Goal: Information Seeking & Learning: Learn about a topic

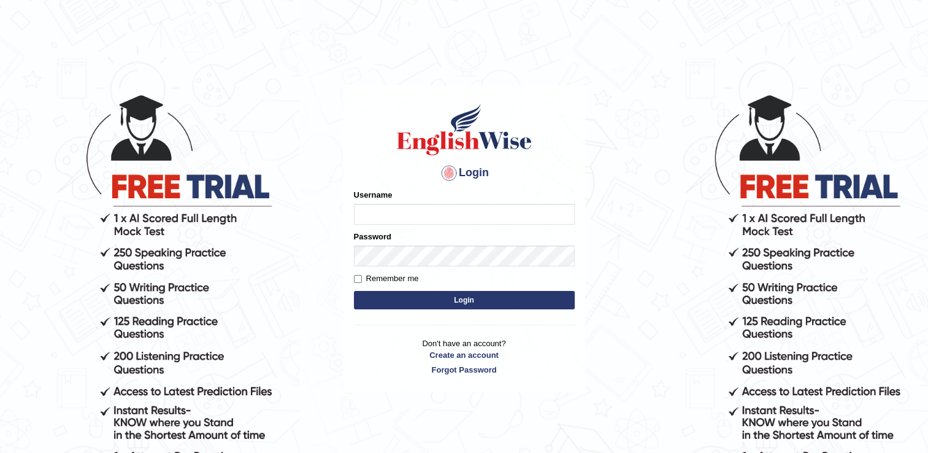
type input "Hkaur133"
click at [384, 299] on button "Login" at bounding box center [464, 300] width 221 height 18
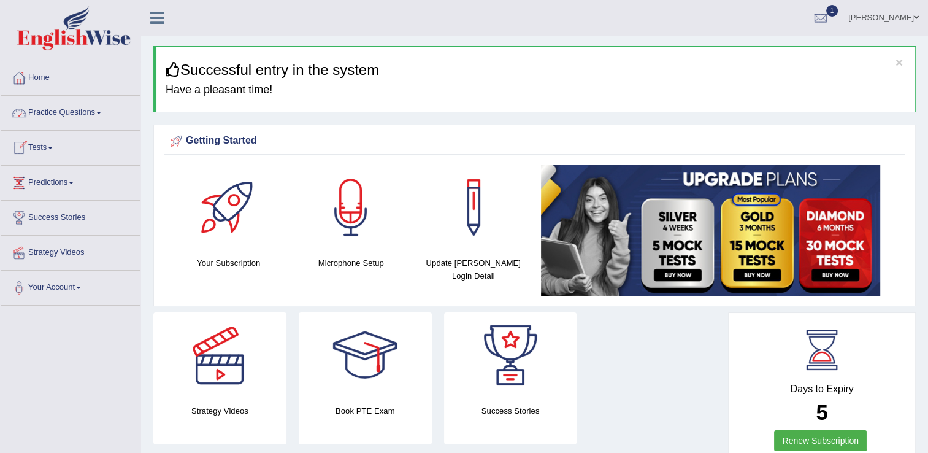
click at [96, 117] on link "Practice Questions" at bounding box center [71, 111] width 140 height 31
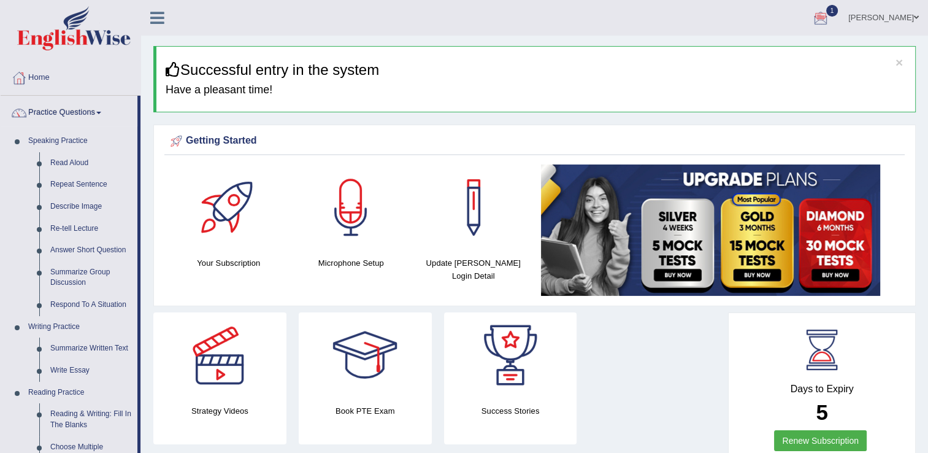
click at [830, 21] on div at bounding box center [821, 18] width 18 height 18
click at [709, 61] on span "Exam evaluated" at bounding box center [747, 61] width 163 height 10
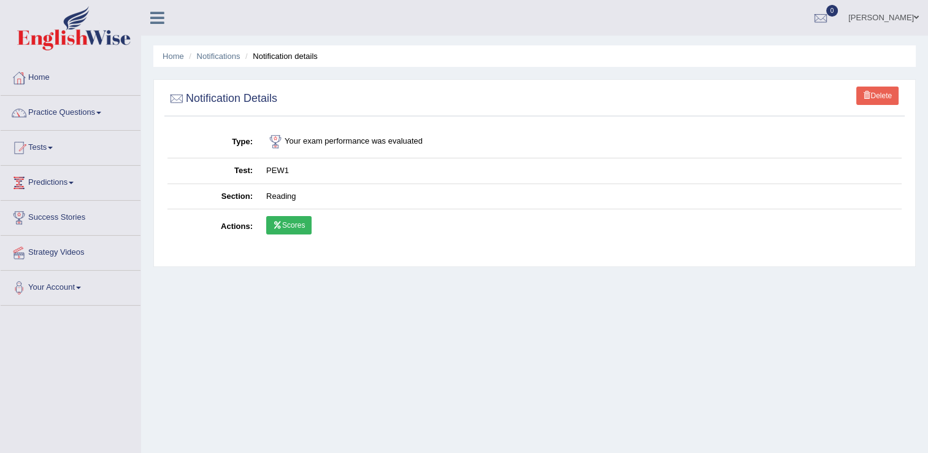
click at [302, 228] on link "Scores" at bounding box center [288, 225] width 45 height 18
click at [878, 94] on link "Delete" at bounding box center [877, 96] width 42 height 18
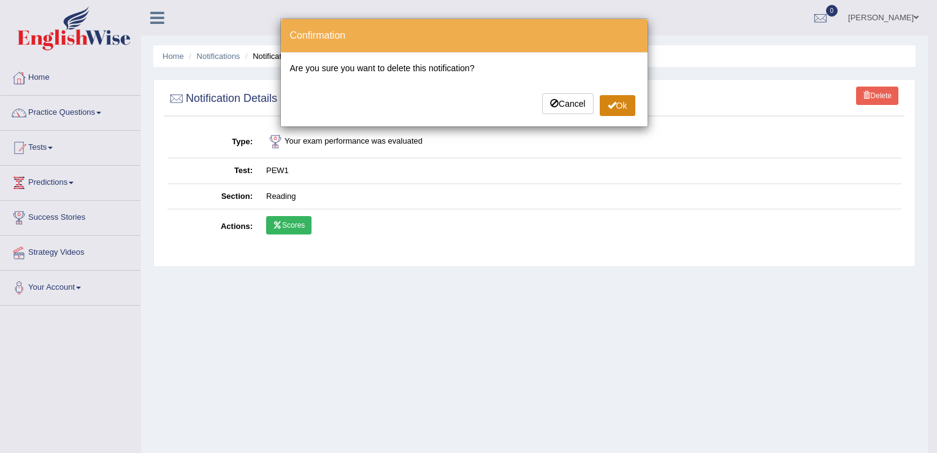
click at [616, 112] on button "Ok" at bounding box center [618, 105] width 36 height 21
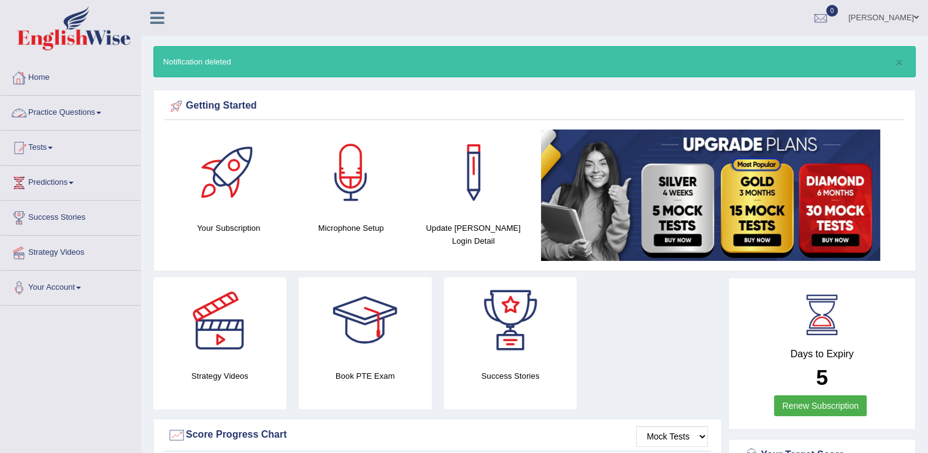
click at [94, 115] on link "Practice Questions" at bounding box center [71, 111] width 140 height 31
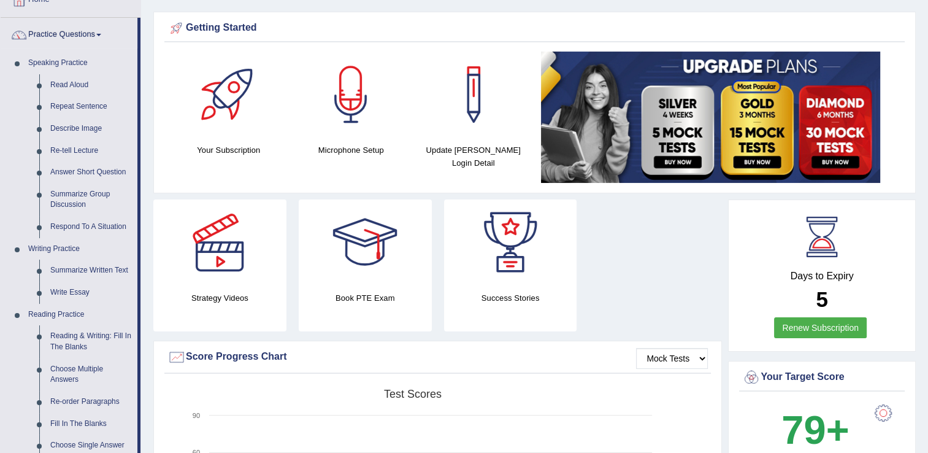
scroll to position [74, 0]
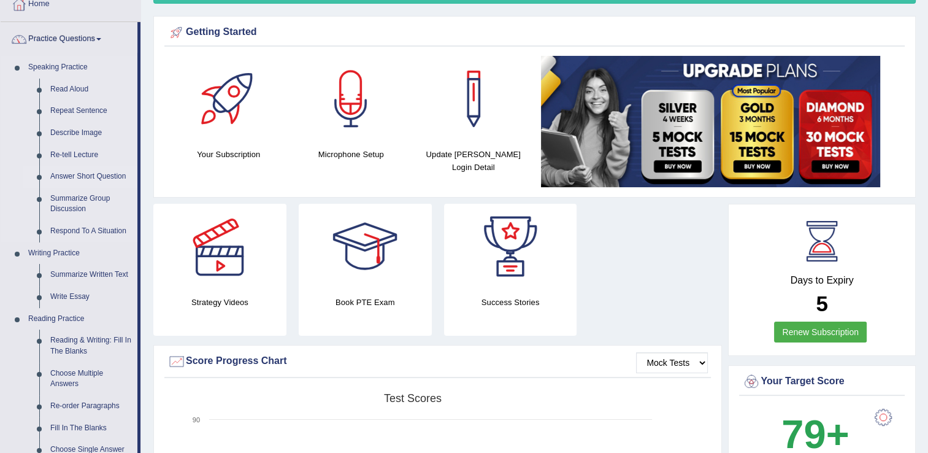
click at [87, 177] on link "Answer Short Question" at bounding box center [91, 177] width 93 height 22
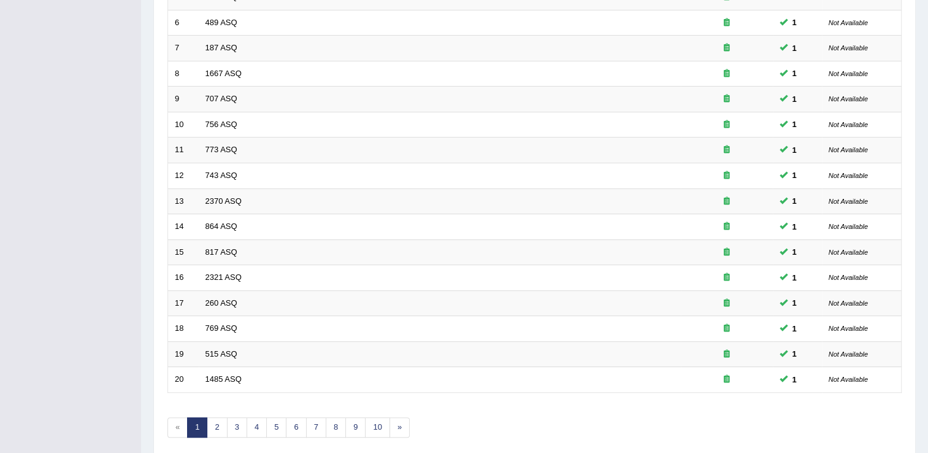
scroll to position [356, 0]
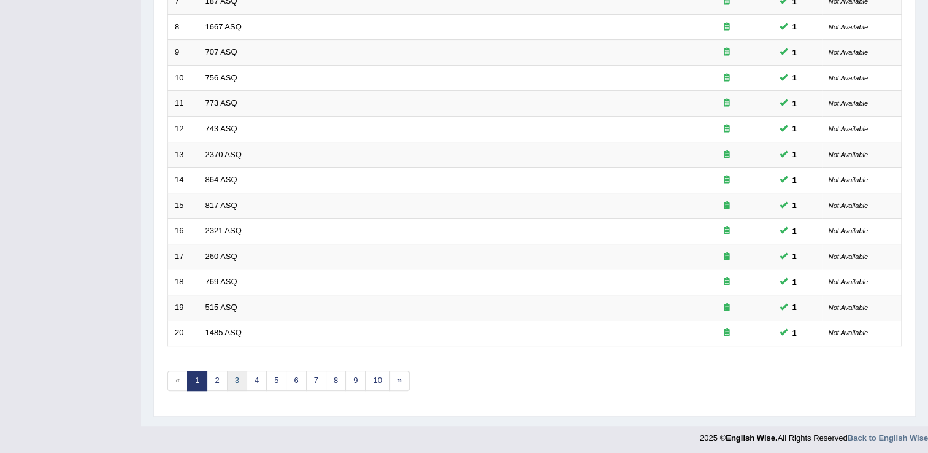
click at [239, 379] on link "3" at bounding box center [237, 381] width 20 height 20
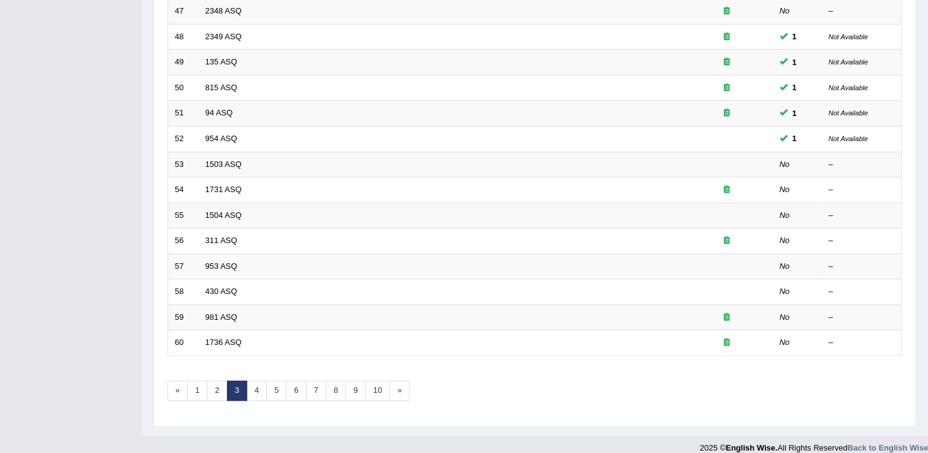
scroll to position [343, 0]
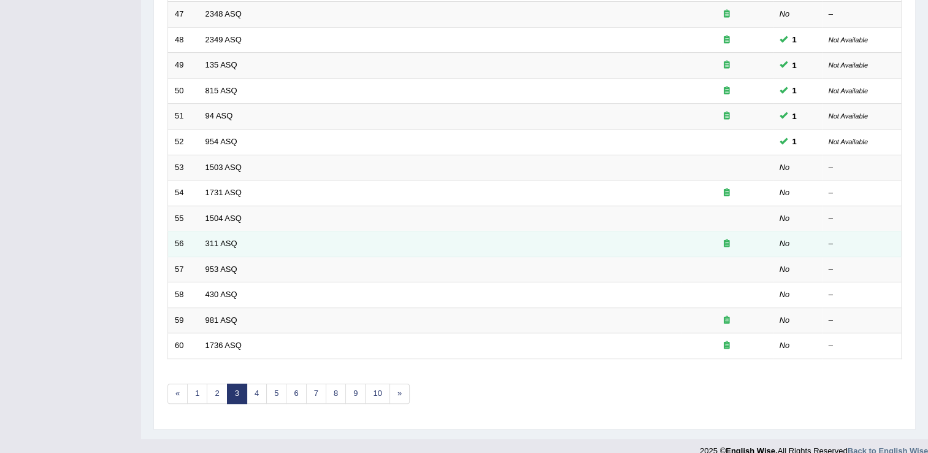
click at [228, 233] on td "311 ASQ" at bounding box center [440, 244] width 482 height 26
click at [228, 239] on link "311 ASQ" at bounding box center [222, 243] width 32 height 9
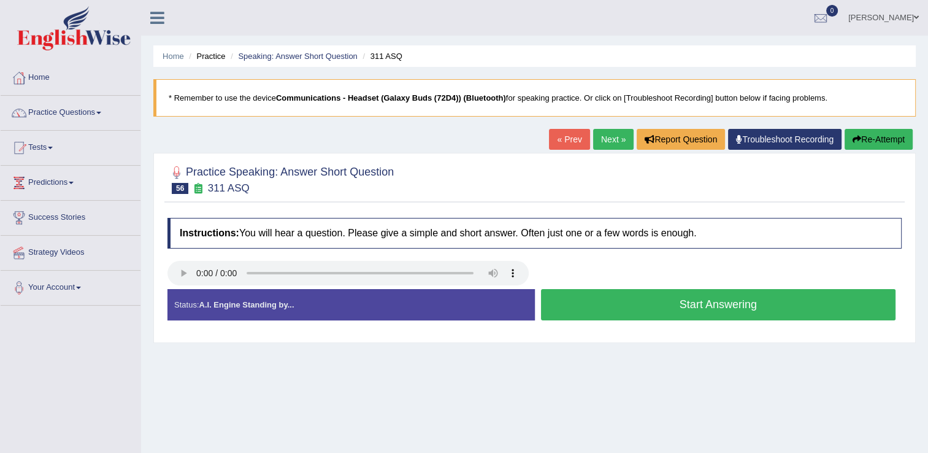
click at [570, 315] on button "Start Answering" at bounding box center [718, 304] width 355 height 31
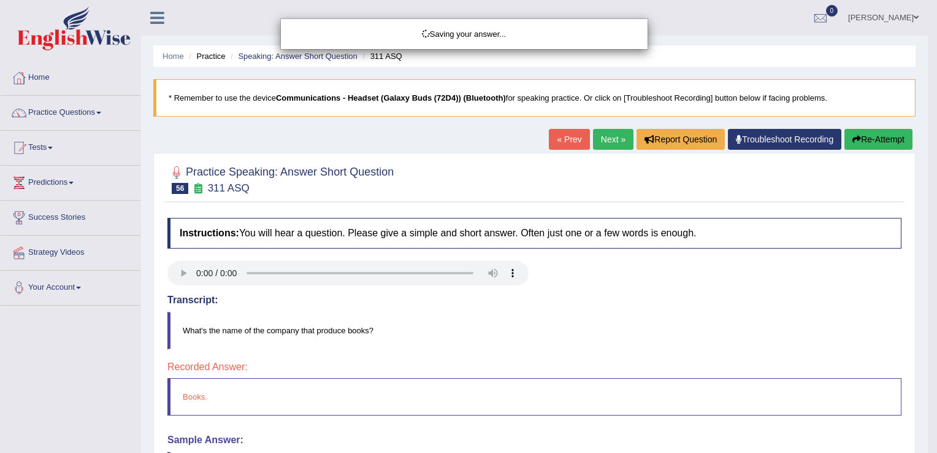
drag, startPoint x: 931, startPoint y: 197, endPoint x: 939, endPoint y: 296, distance: 99.1
click at [928, 296] on html "Toggle navigation Home Practice Questions Speaking Practice Read Aloud Repeat S…" at bounding box center [468, 226] width 937 height 453
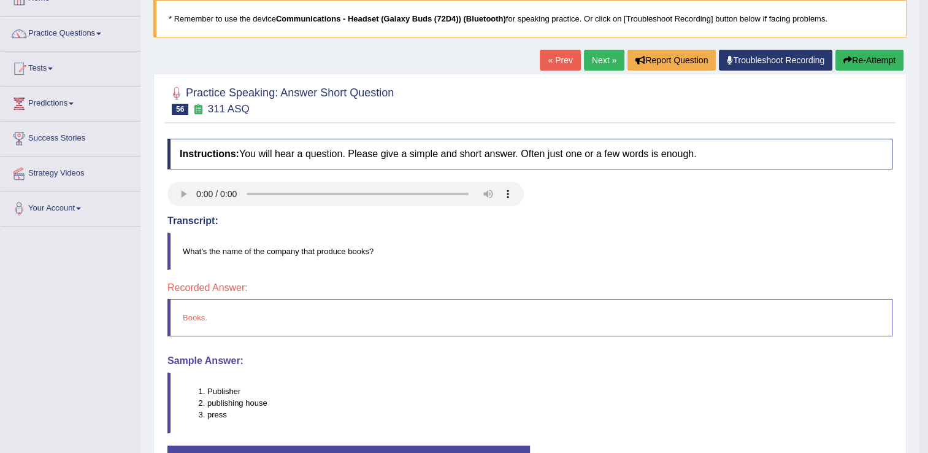
scroll to position [77, 0]
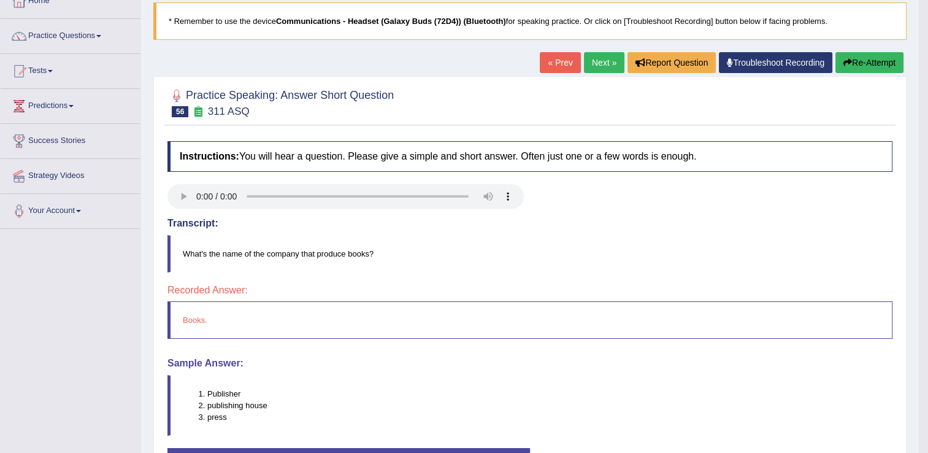
click at [600, 57] on link "Next »" at bounding box center [604, 62] width 40 height 21
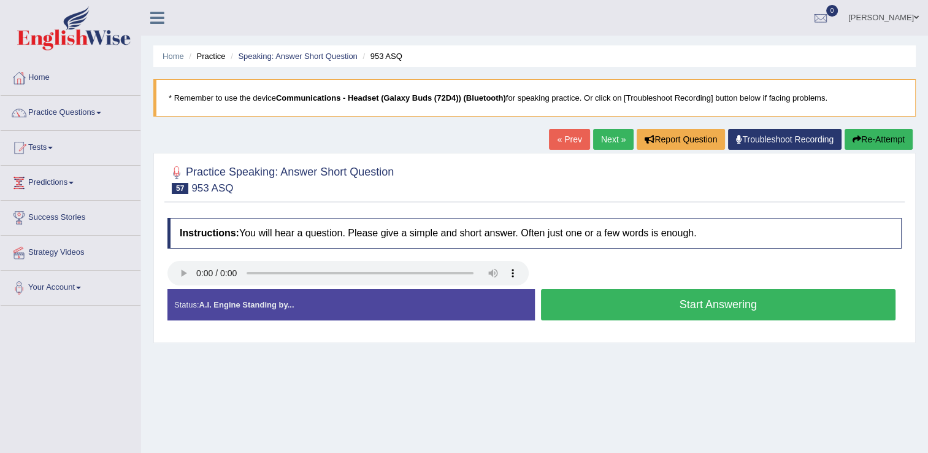
click at [686, 308] on button "Start Answering" at bounding box center [718, 304] width 355 height 31
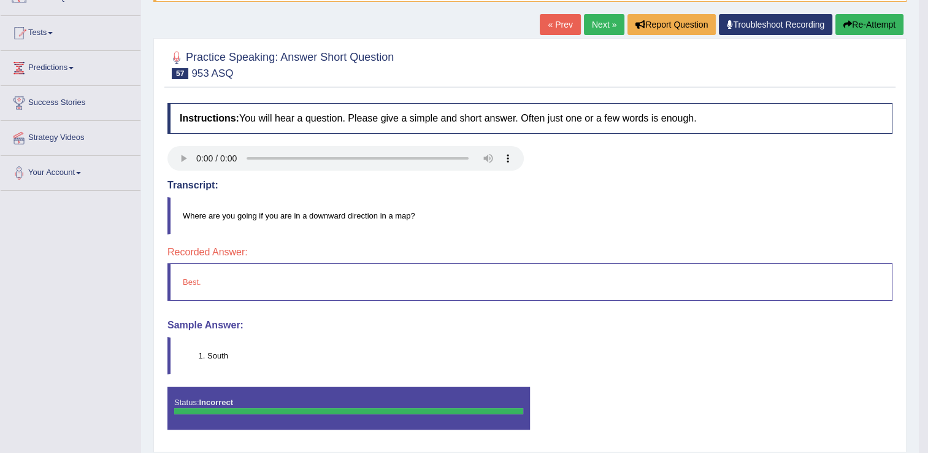
scroll to position [127, 0]
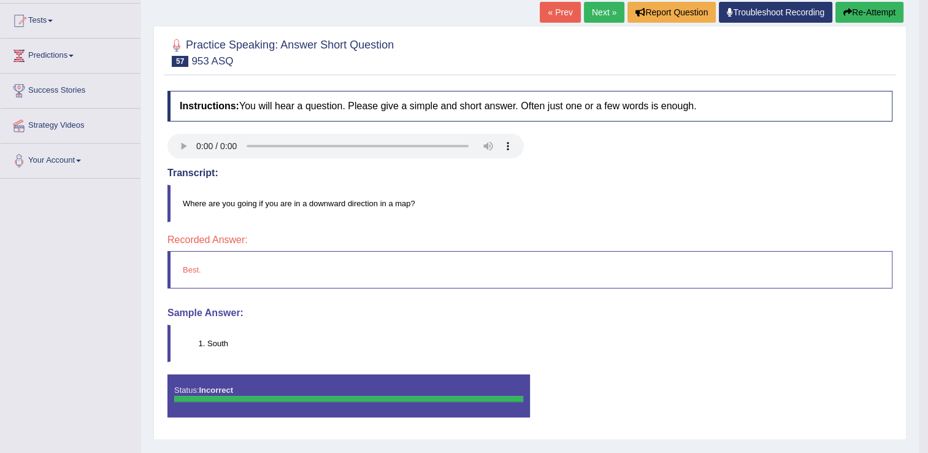
click at [594, 9] on link "Next »" at bounding box center [604, 12] width 40 height 21
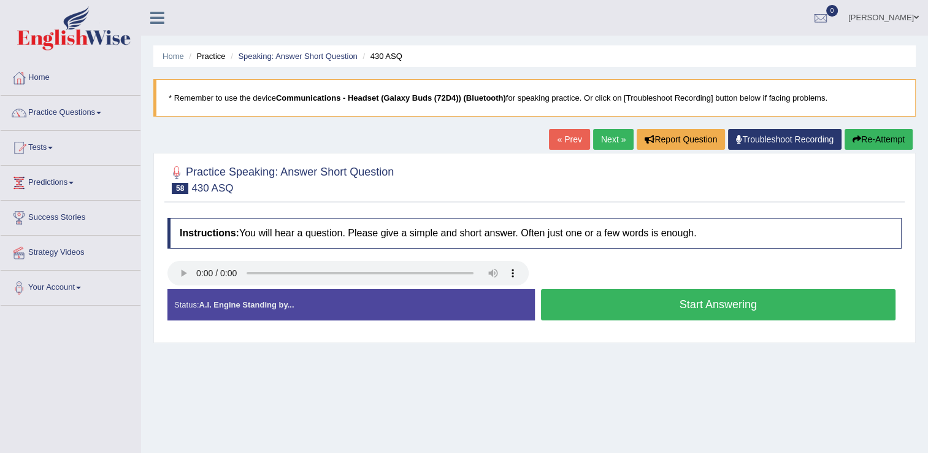
click at [621, 301] on button "Start Answering" at bounding box center [718, 304] width 355 height 31
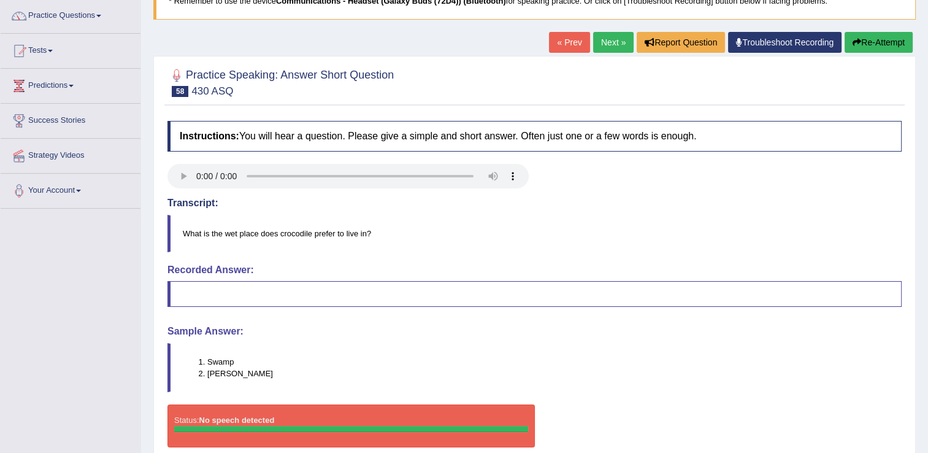
scroll to position [100, 0]
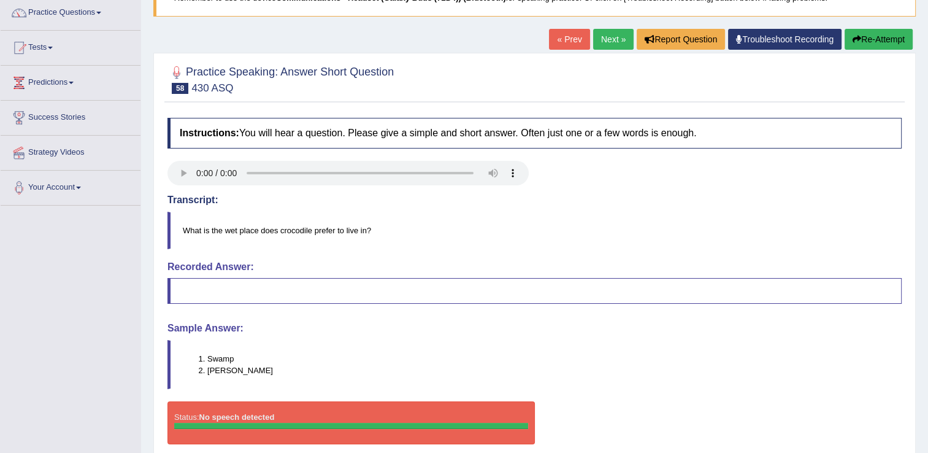
click at [612, 39] on link "Next »" at bounding box center [613, 39] width 40 height 21
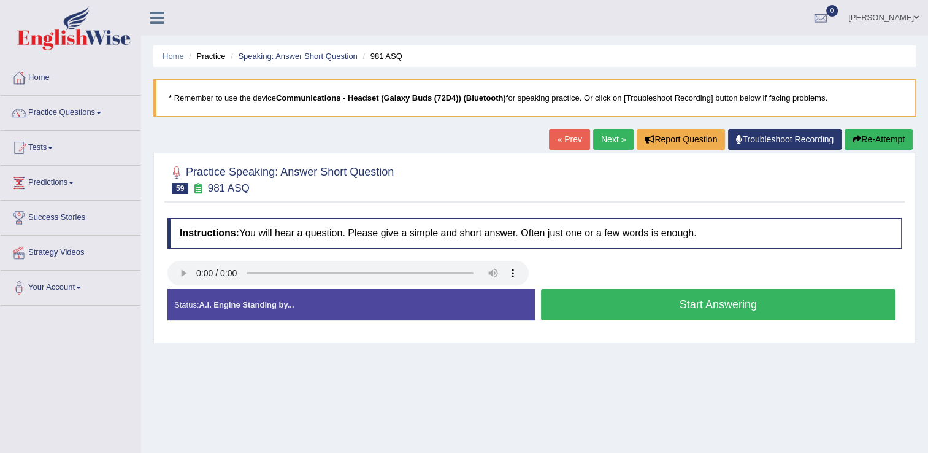
click at [616, 314] on button "Start Answering" at bounding box center [718, 304] width 355 height 31
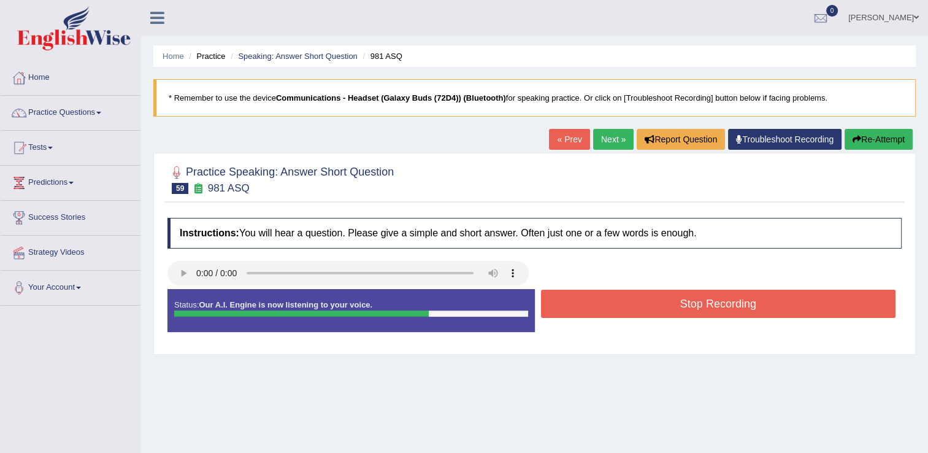
click at [616, 314] on button "Stop Recording" at bounding box center [718, 304] width 355 height 28
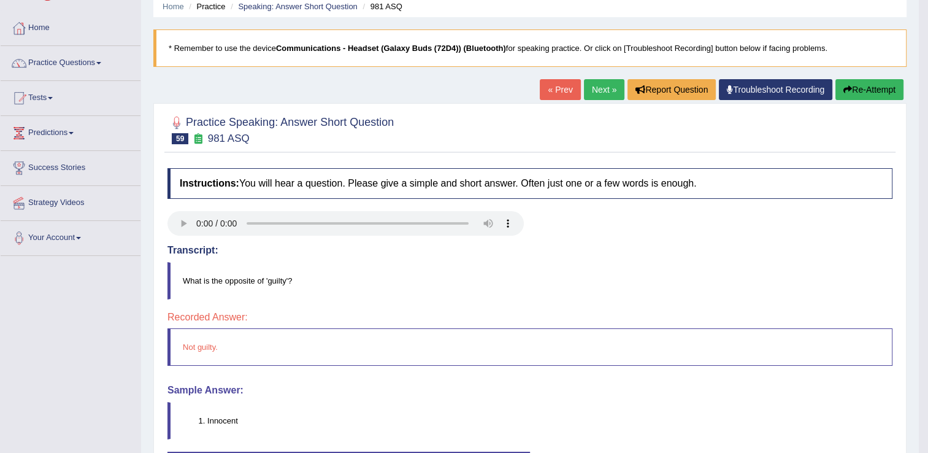
scroll to position [44, 0]
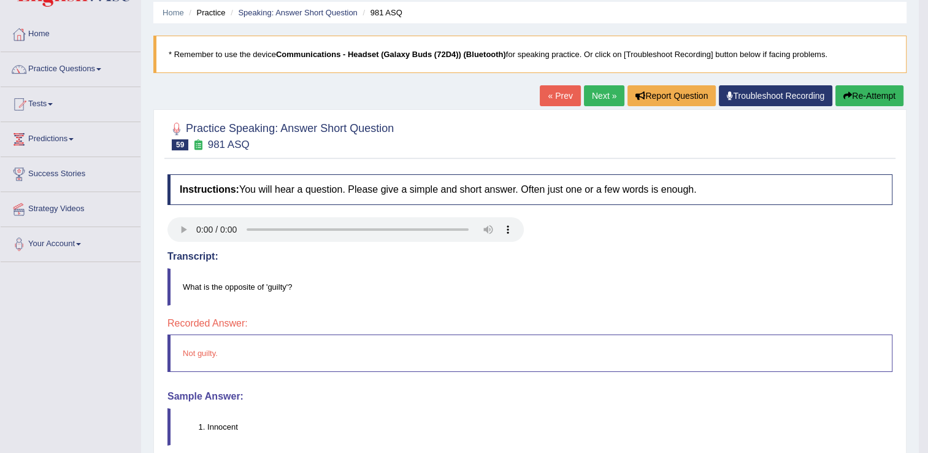
click at [599, 90] on link "Next »" at bounding box center [604, 95] width 40 height 21
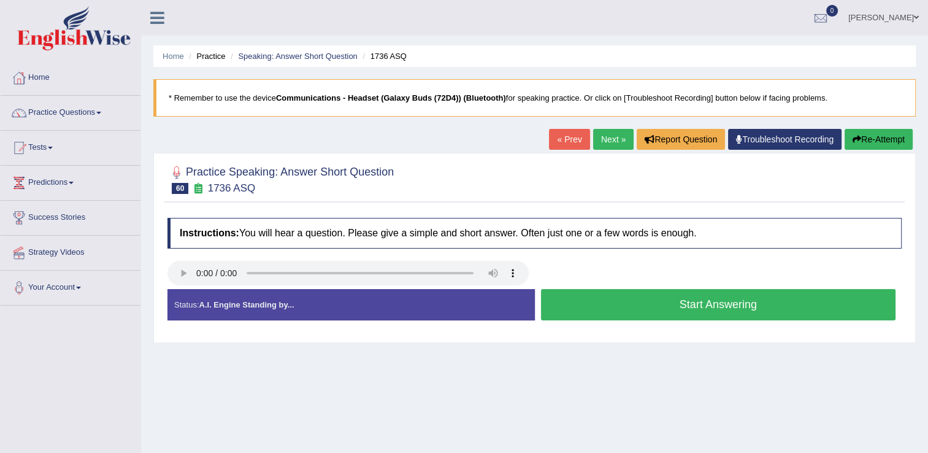
drag, startPoint x: 576, startPoint y: 320, endPoint x: 577, endPoint y: 307, distance: 12.9
click at [577, 307] on div "Start Answering" at bounding box center [718, 306] width 367 height 34
click at [577, 307] on button "Start Answering" at bounding box center [718, 304] width 355 height 31
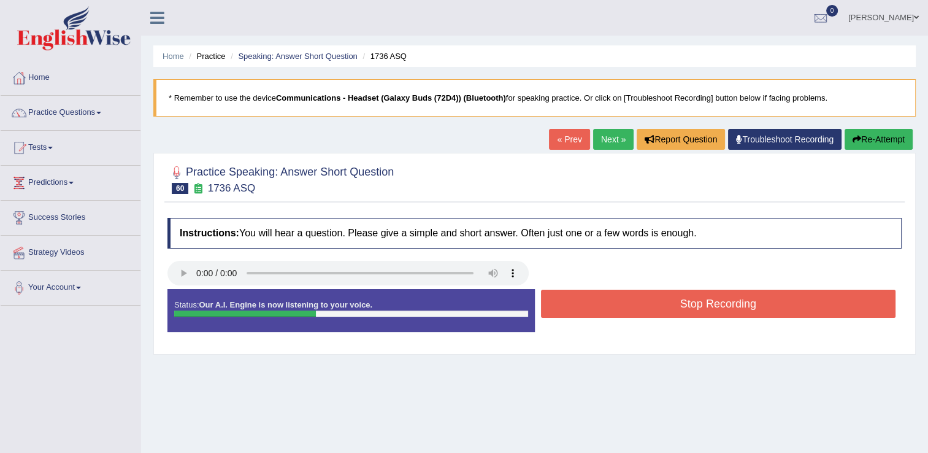
click at [577, 307] on button "Stop Recording" at bounding box center [718, 304] width 355 height 28
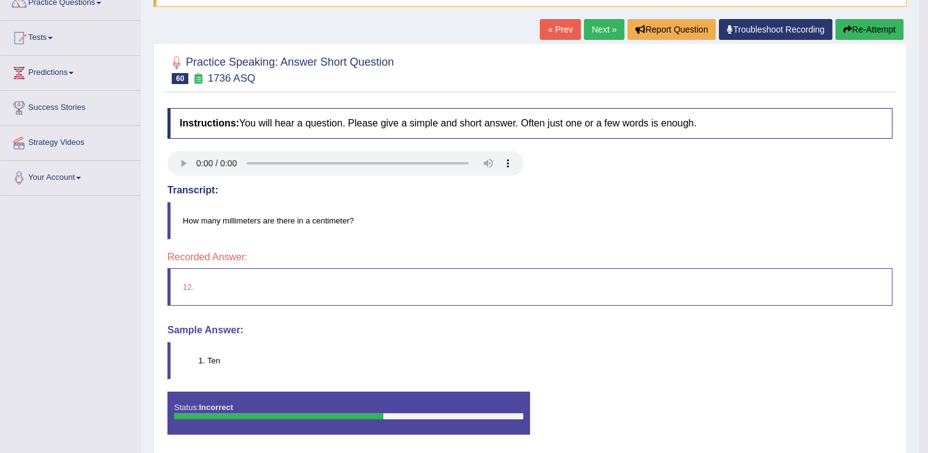
scroll to position [77, 0]
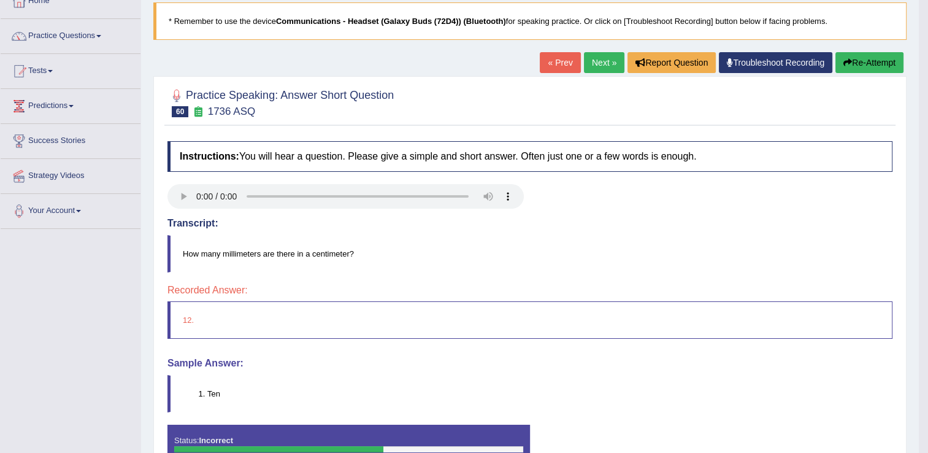
click at [599, 55] on link "Next »" at bounding box center [604, 62] width 40 height 21
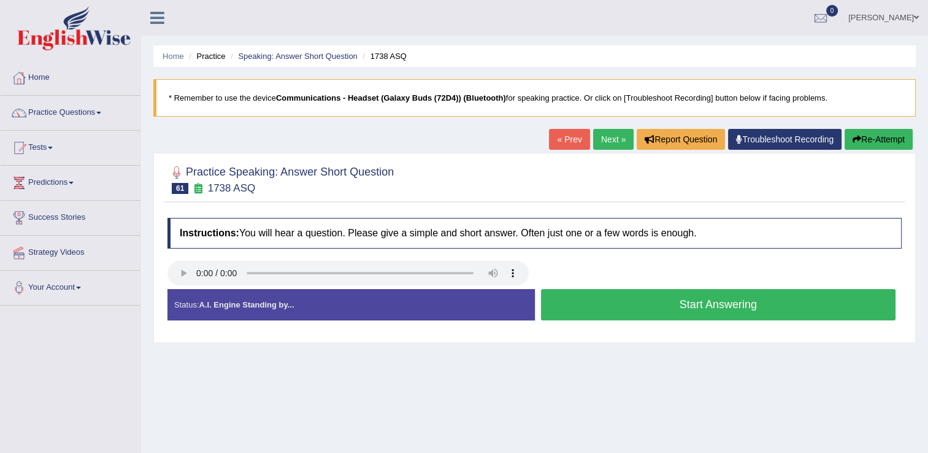
click at [584, 305] on button "Start Answering" at bounding box center [718, 304] width 355 height 31
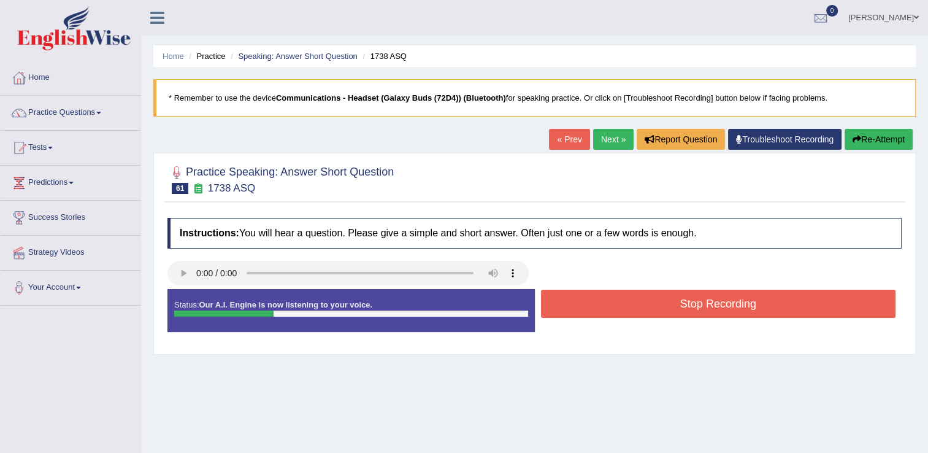
click at [584, 305] on button "Stop Recording" at bounding box center [718, 304] width 355 height 28
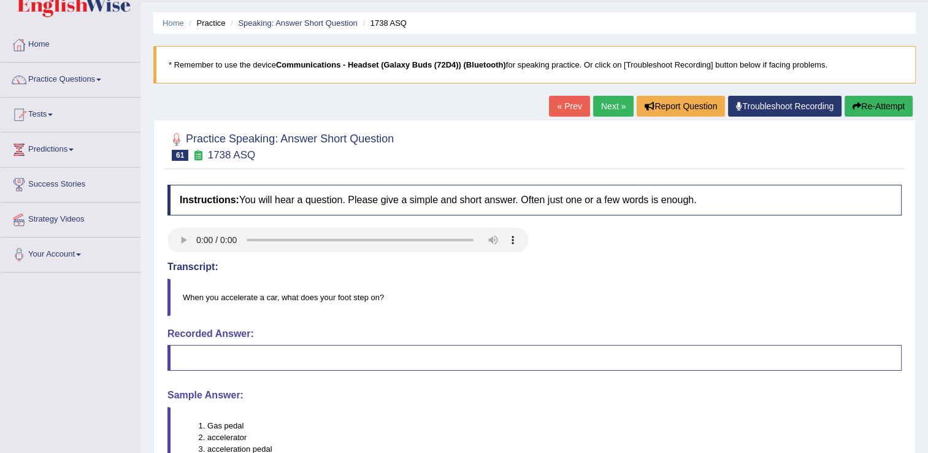
scroll to position [33, 0]
click at [614, 104] on link "Next »" at bounding box center [613, 106] width 40 height 21
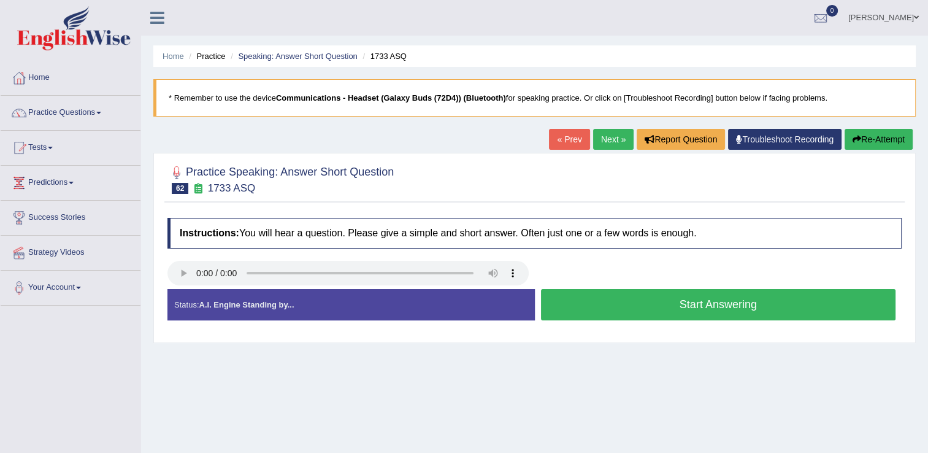
click at [758, 313] on button "Start Answering" at bounding box center [718, 304] width 355 height 31
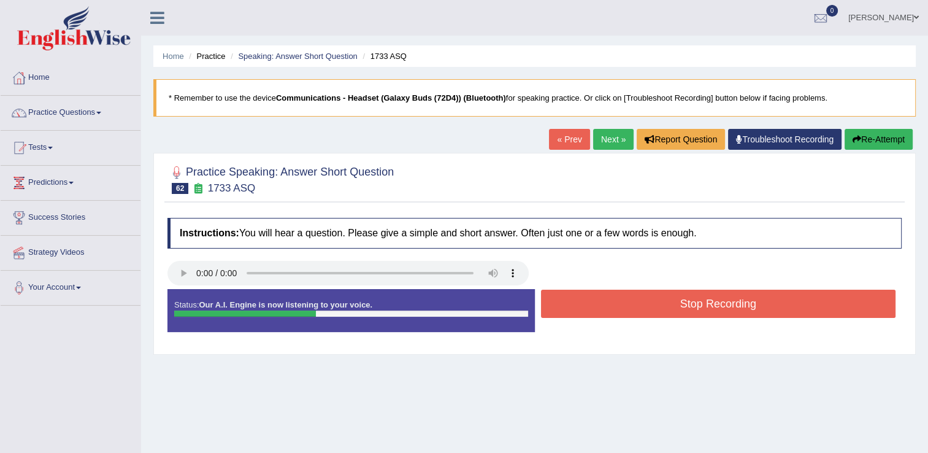
click at [758, 313] on button "Stop Recording" at bounding box center [718, 304] width 355 height 28
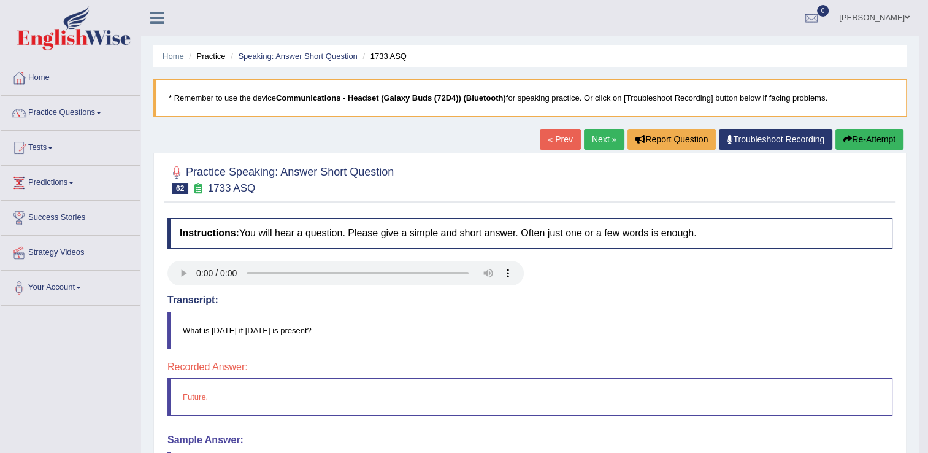
click at [599, 140] on link "Next »" at bounding box center [604, 139] width 40 height 21
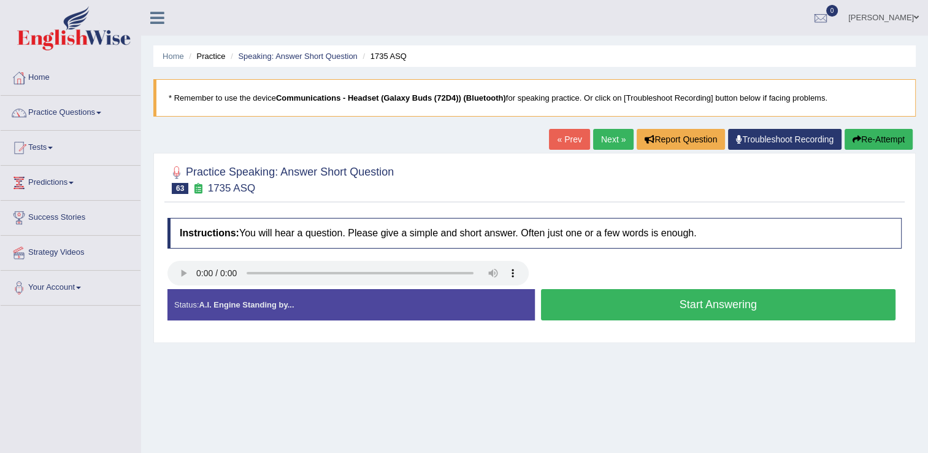
click at [590, 293] on button "Start Answering" at bounding box center [718, 304] width 355 height 31
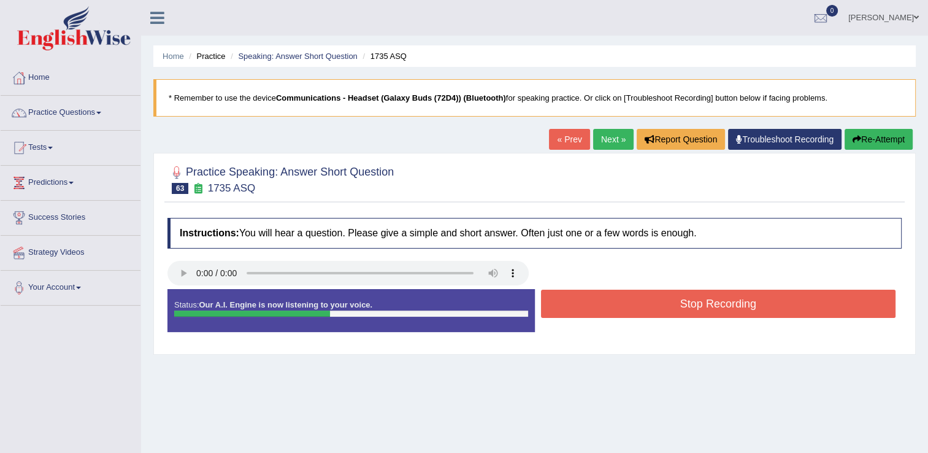
click at [590, 293] on button "Stop Recording" at bounding box center [718, 304] width 355 height 28
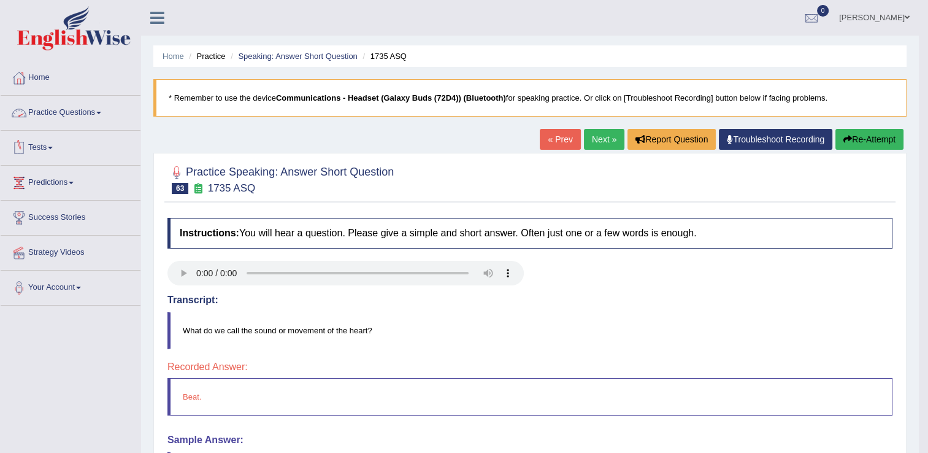
click at [58, 118] on link "Practice Questions" at bounding box center [71, 111] width 140 height 31
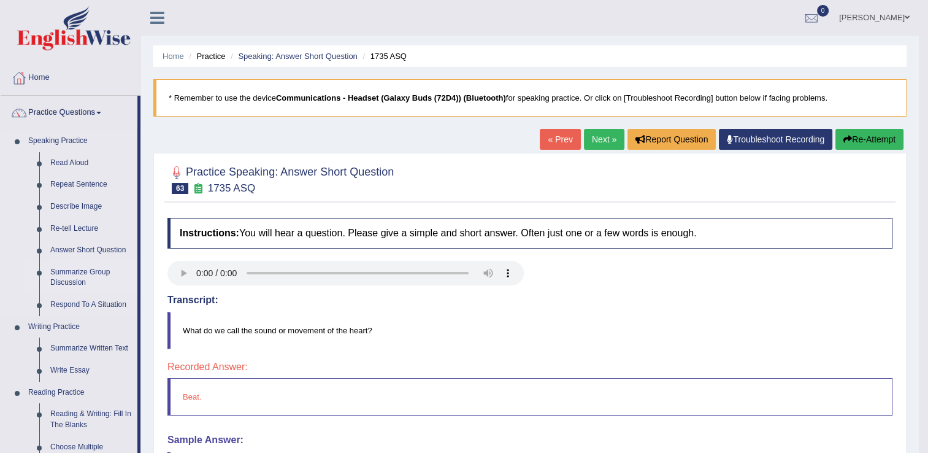
click at [63, 267] on link "Summarize Group Discussion" at bounding box center [91, 277] width 93 height 33
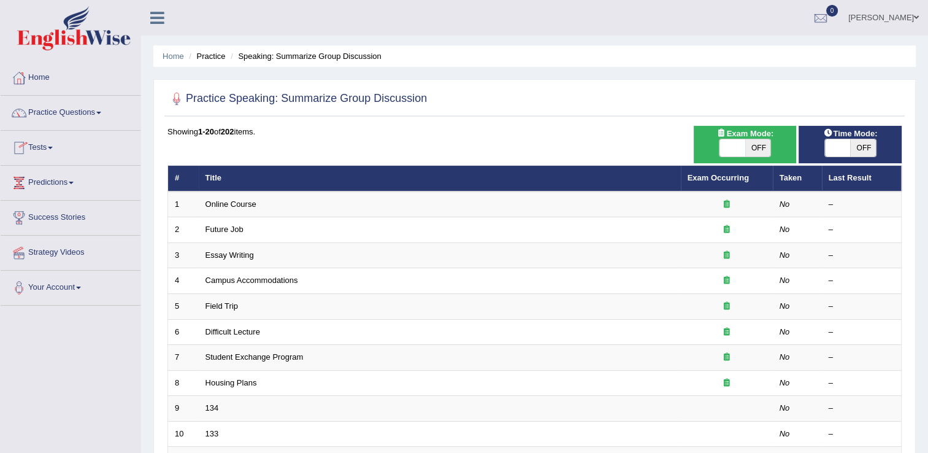
click at [99, 118] on link "Practice Questions" at bounding box center [71, 111] width 140 height 31
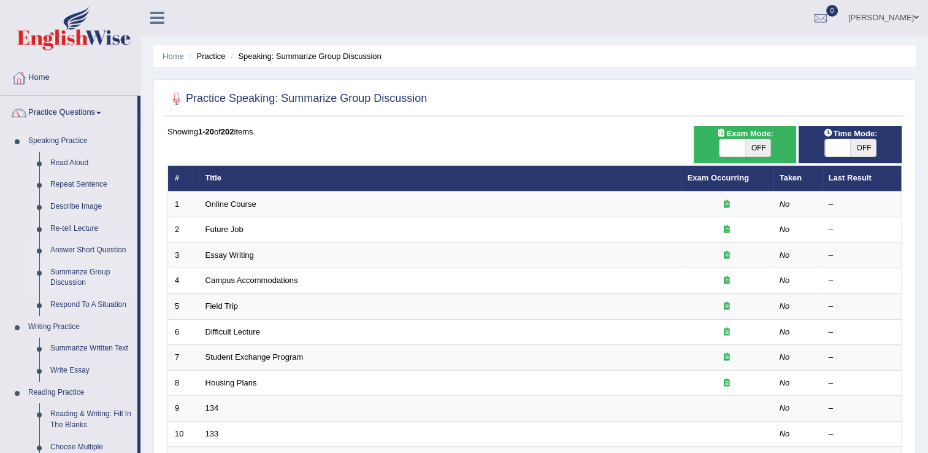
click at [77, 250] on link "Answer Short Question" at bounding box center [91, 250] width 93 height 22
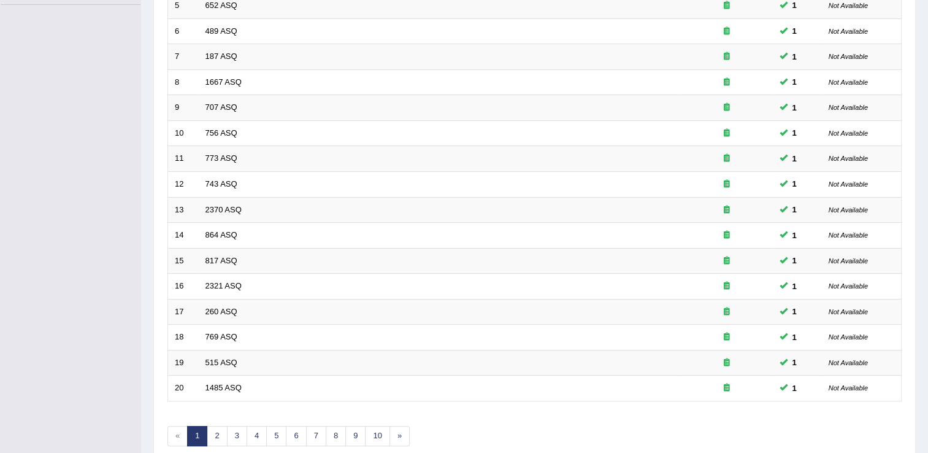
scroll to position [344, 0]
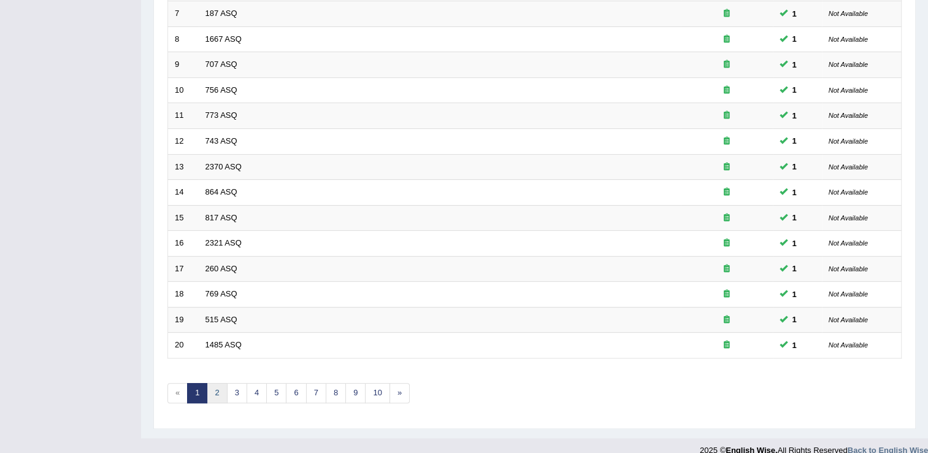
click at [213, 390] on link "2" at bounding box center [217, 393] width 20 height 20
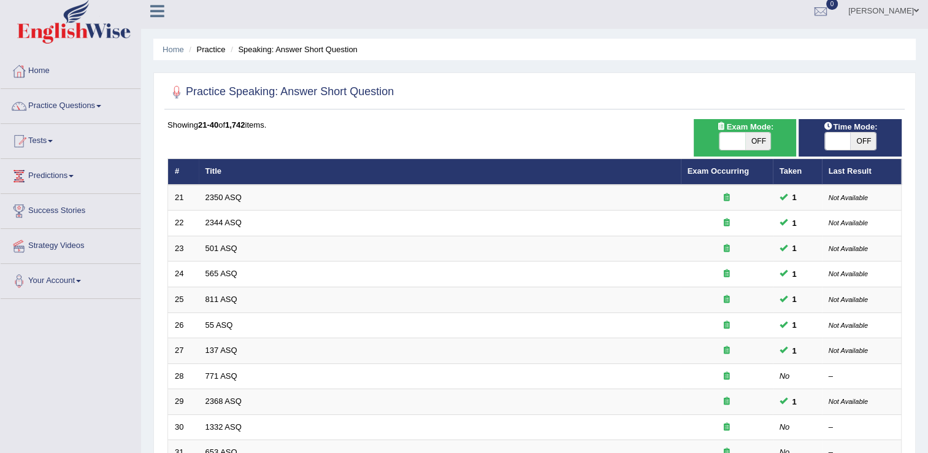
scroll to position [1, 0]
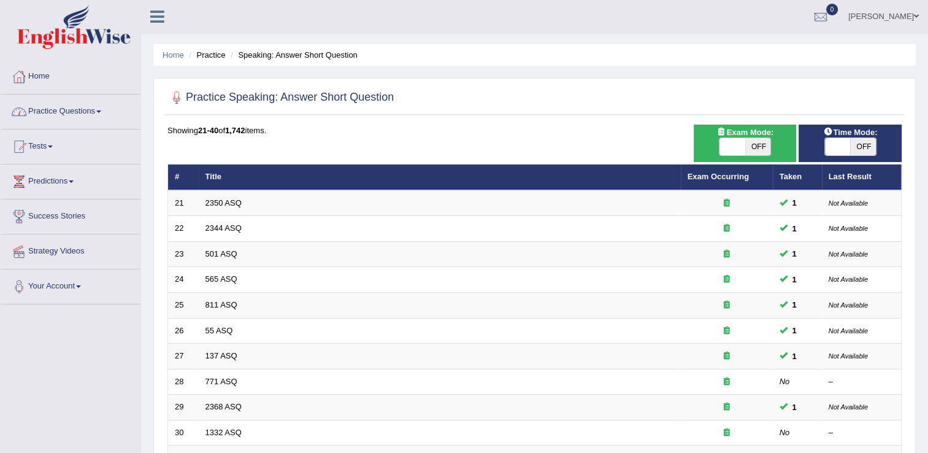
click at [101, 115] on link "Practice Questions" at bounding box center [71, 109] width 140 height 31
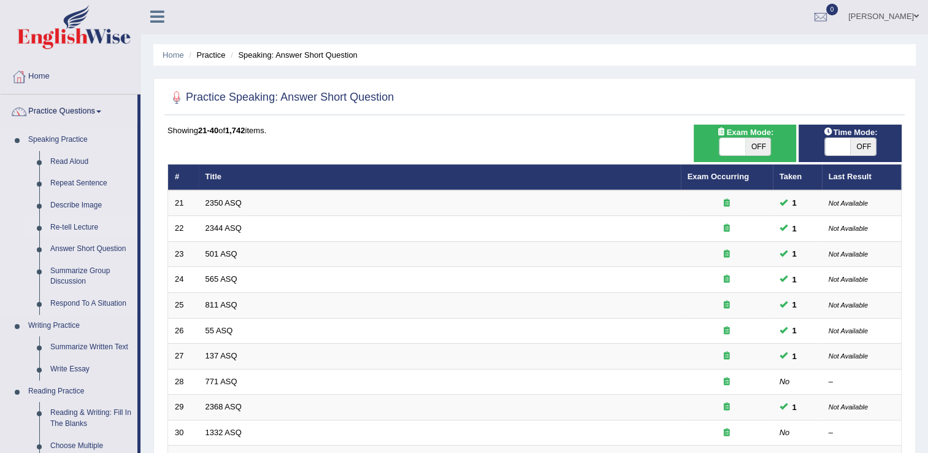
click at [76, 227] on link "Re-tell Lecture" at bounding box center [91, 228] width 93 height 22
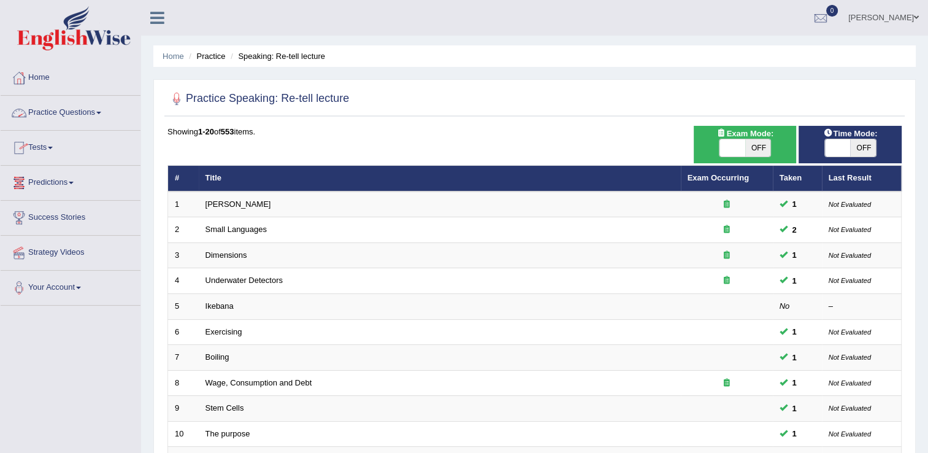
click at [95, 107] on link "Practice Questions" at bounding box center [71, 111] width 140 height 31
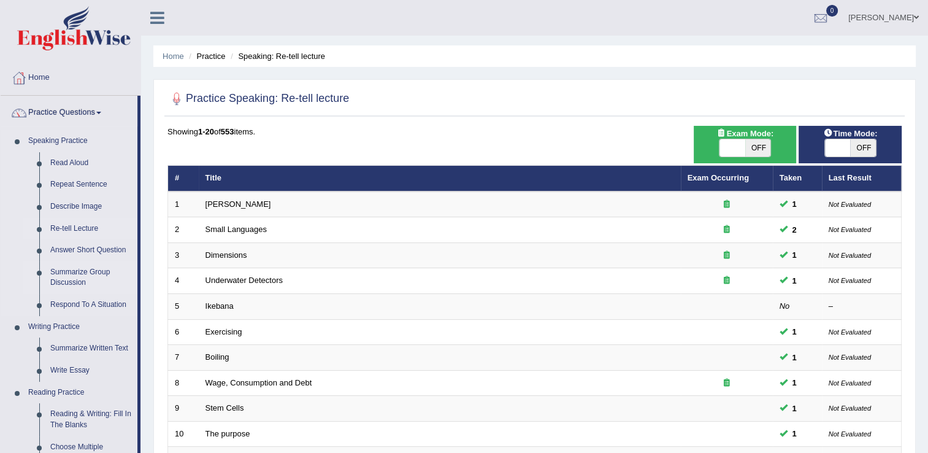
click at [79, 279] on link "Summarize Group Discussion" at bounding box center [91, 277] width 93 height 33
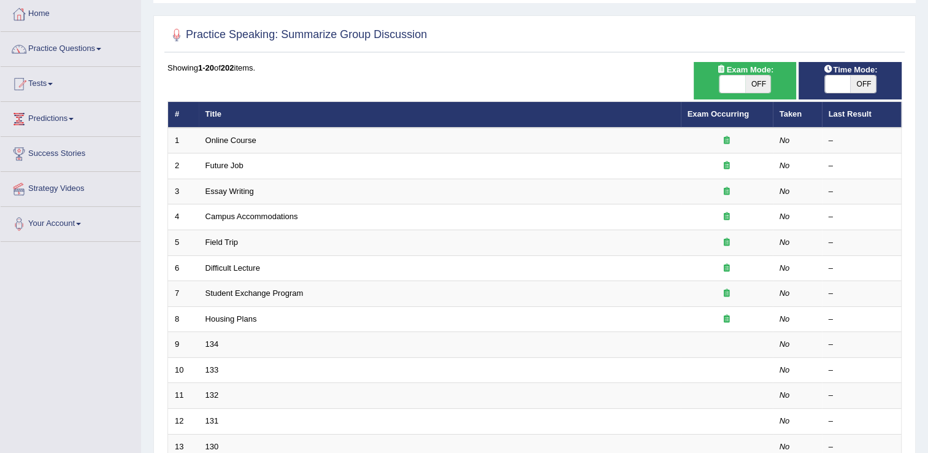
scroll to position [42, 0]
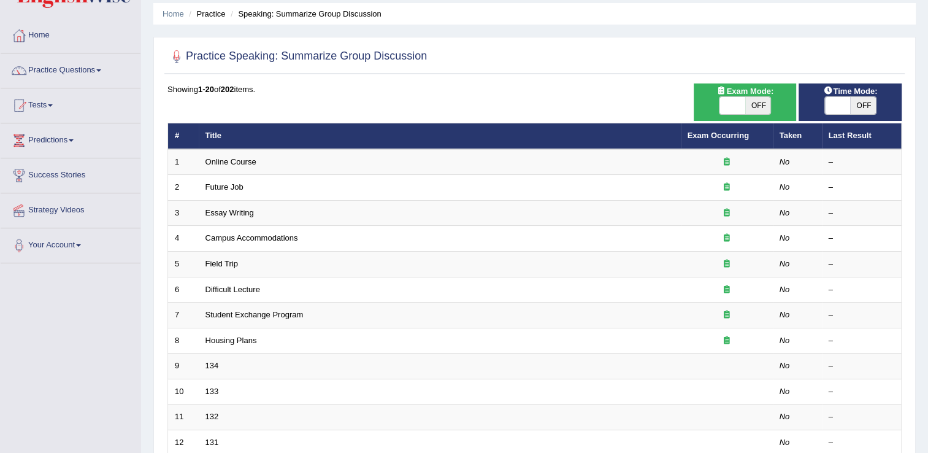
click at [101, 71] on link "Practice Questions" at bounding box center [71, 68] width 140 height 31
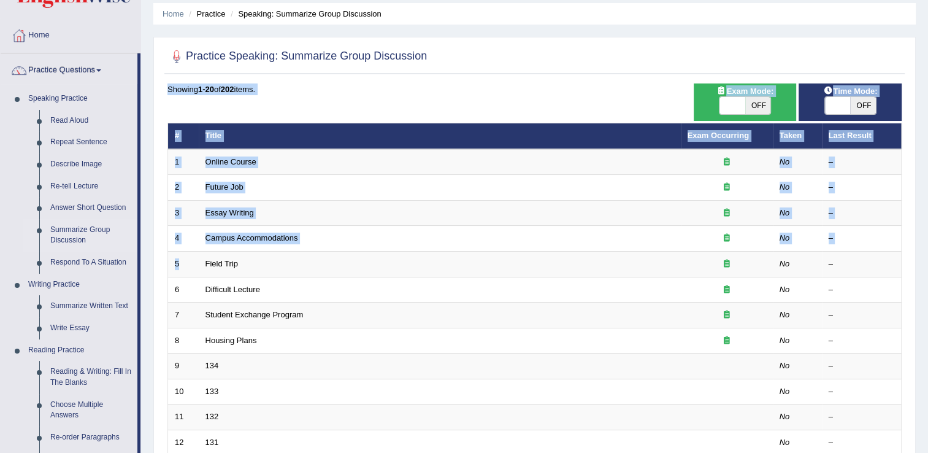
scroll to position [240, 0]
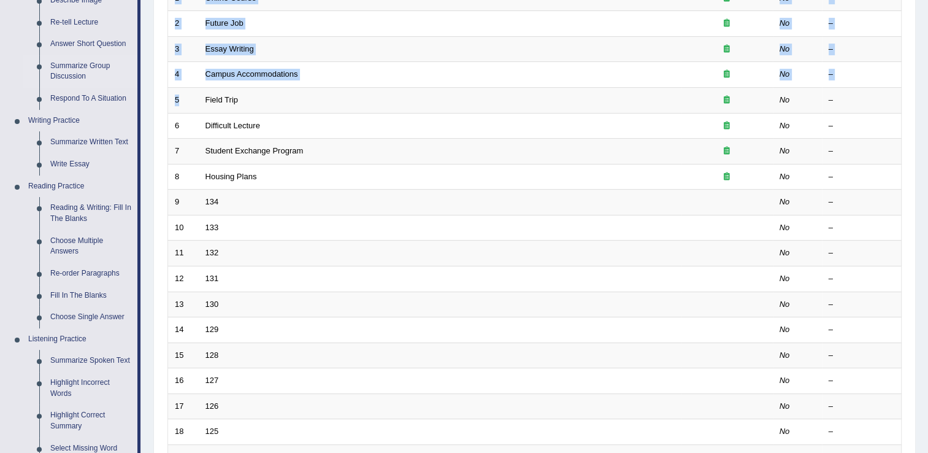
drag, startPoint x: 201, startPoint y: 271, endPoint x: 677, endPoint y: 484, distance: 521.2
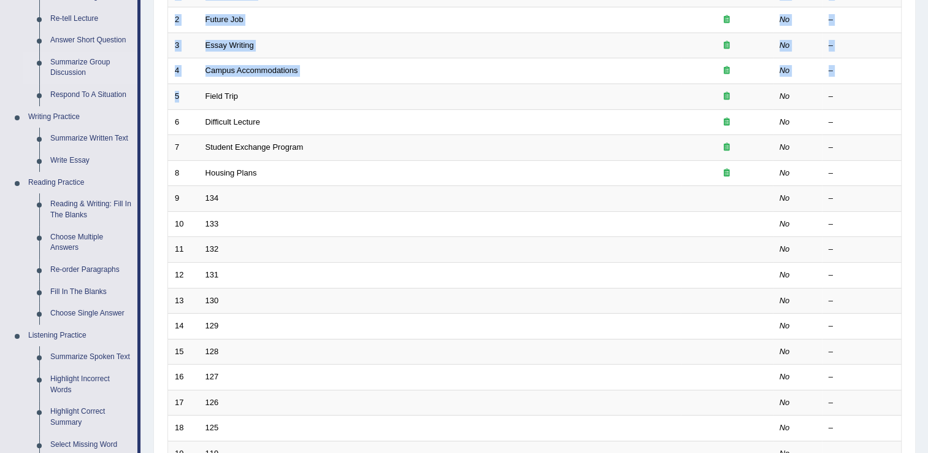
click at [677, 243] on html "Toggle navigation Home Practice Questions Speaking Practice Read Aloud Repeat S…" at bounding box center [464, 16] width 928 height 453
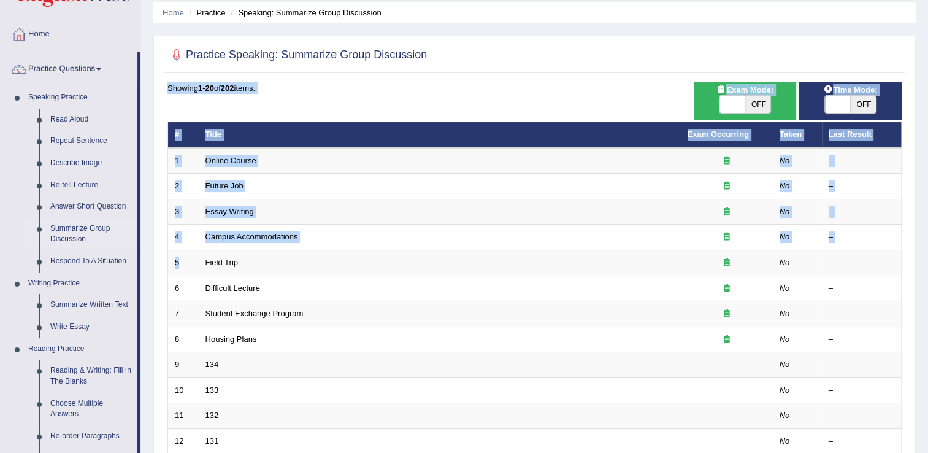
scroll to position [32, 0]
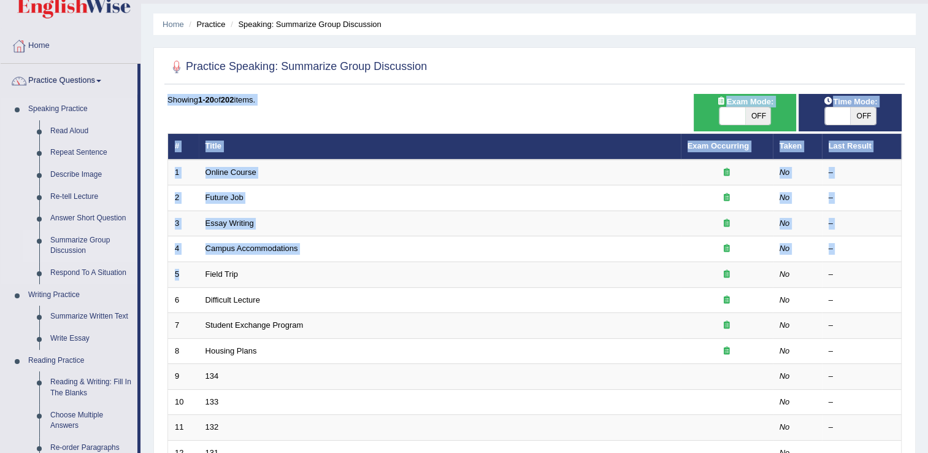
click at [79, 234] on link "Summarize Group Discussion" at bounding box center [91, 245] width 93 height 33
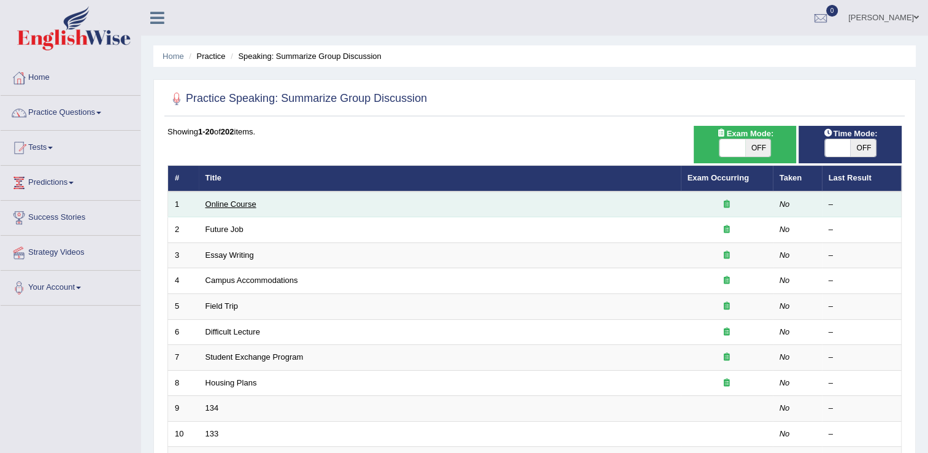
click at [226, 205] on link "Online Course" at bounding box center [231, 203] width 51 height 9
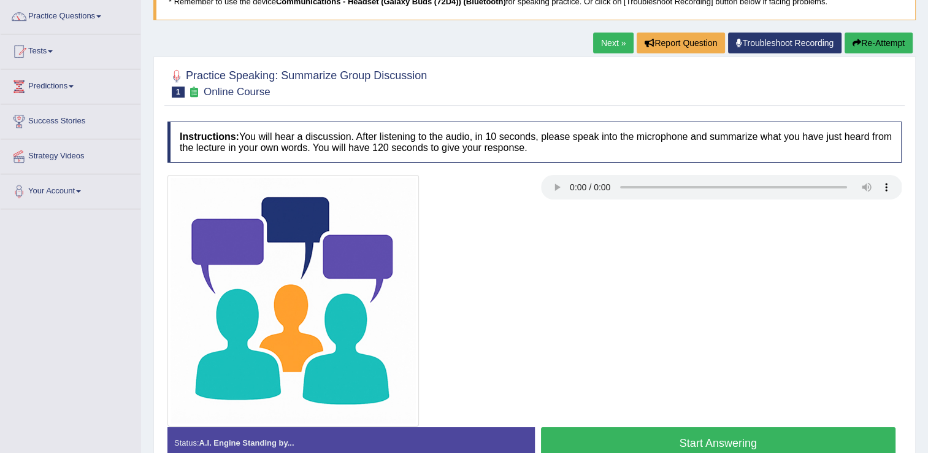
scroll to position [104, 0]
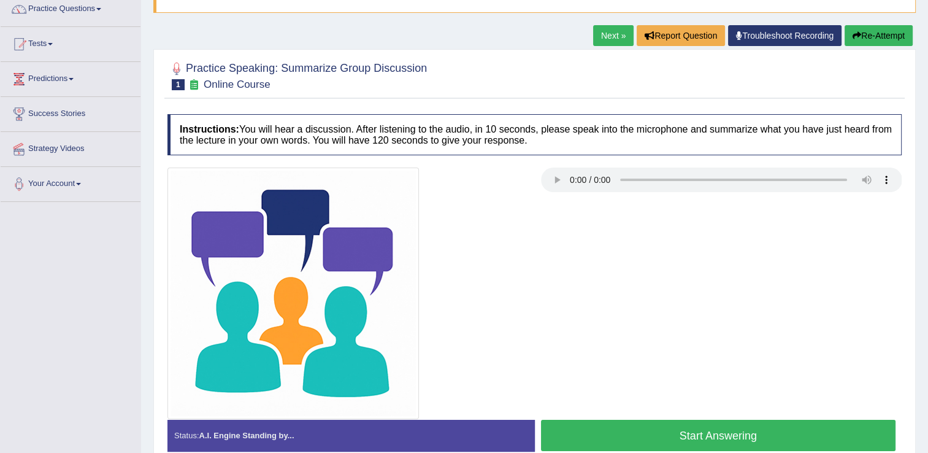
click at [658, 429] on button "Start Answering" at bounding box center [718, 435] width 355 height 31
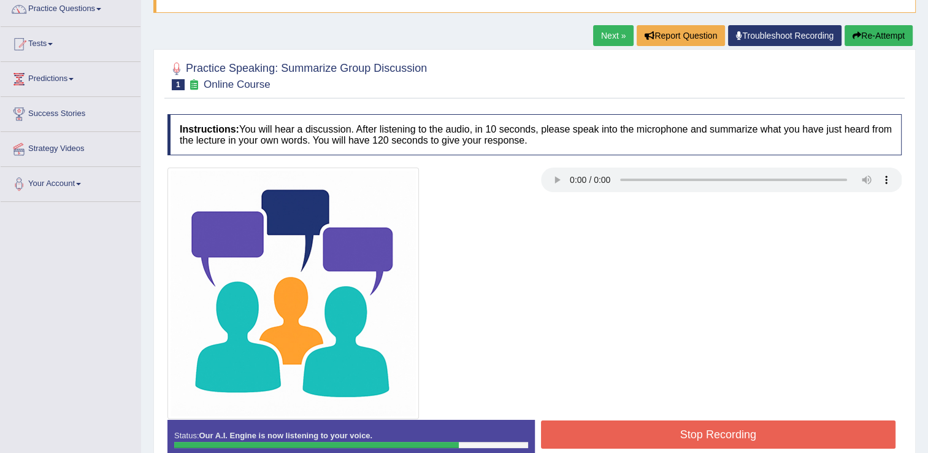
click at [658, 429] on button "Stop Recording" at bounding box center [718, 434] width 355 height 28
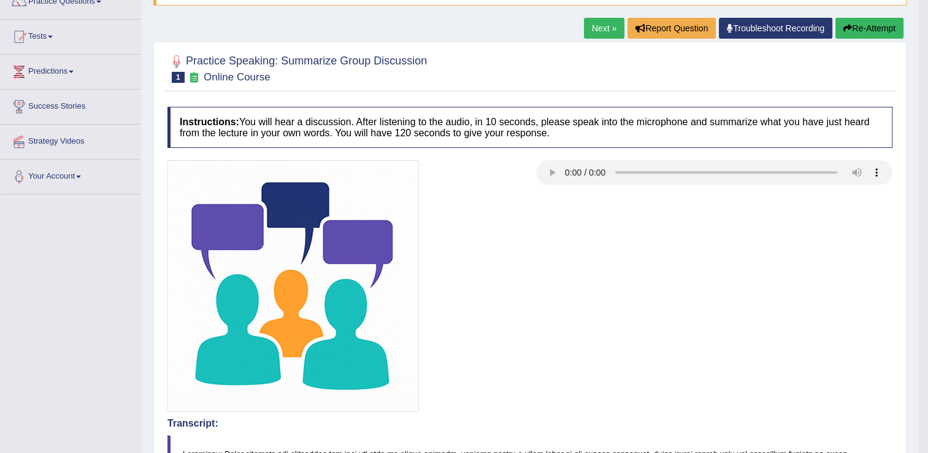
scroll to position [52, 0]
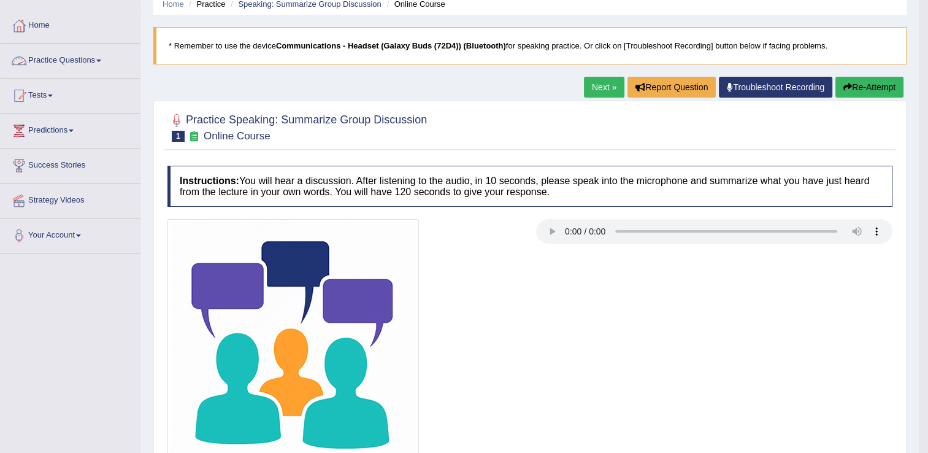
click at [106, 61] on link "Practice Questions" at bounding box center [71, 59] width 140 height 31
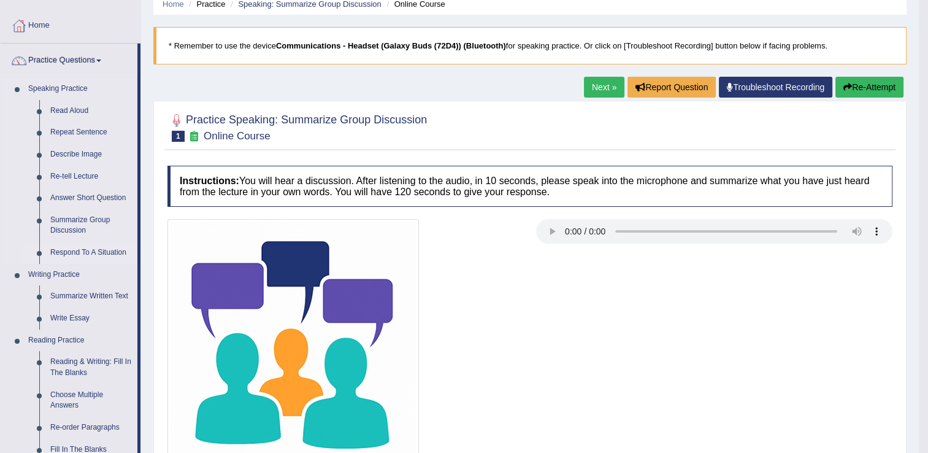
click at [76, 256] on link "Respond To A Situation" at bounding box center [91, 253] width 93 height 22
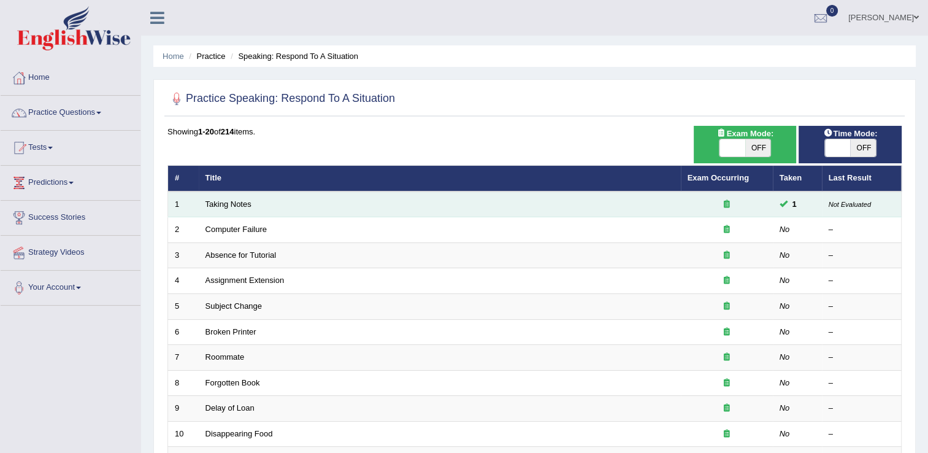
click at [244, 209] on td "Taking Notes" at bounding box center [440, 204] width 482 height 26
click at [244, 202] on link "Taking Notes" at bounding box center [229, 203] width 46 height 9
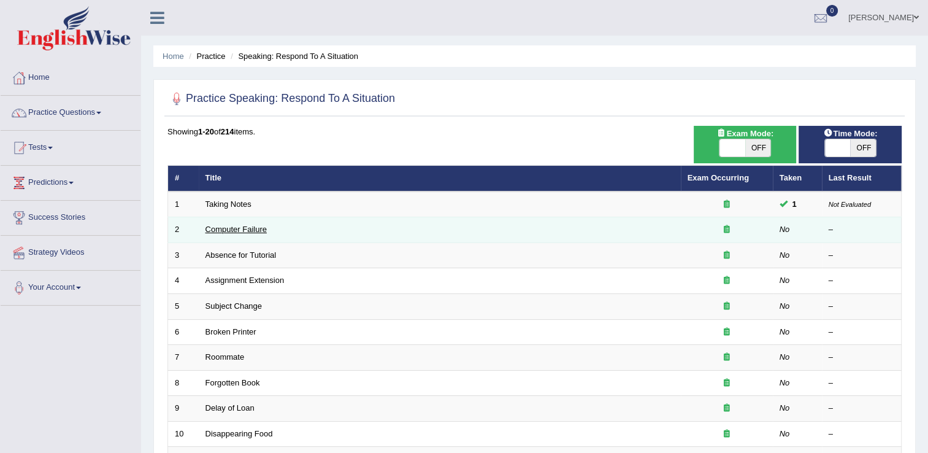
click at [232, 230] on link "Computer Failure" at bounding box center [236, 229] width 61 height 9
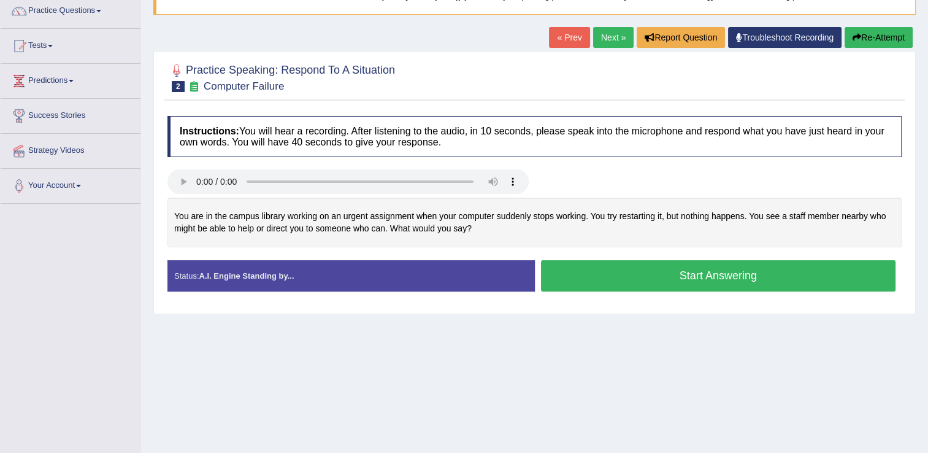
scroll to position [115, 0]
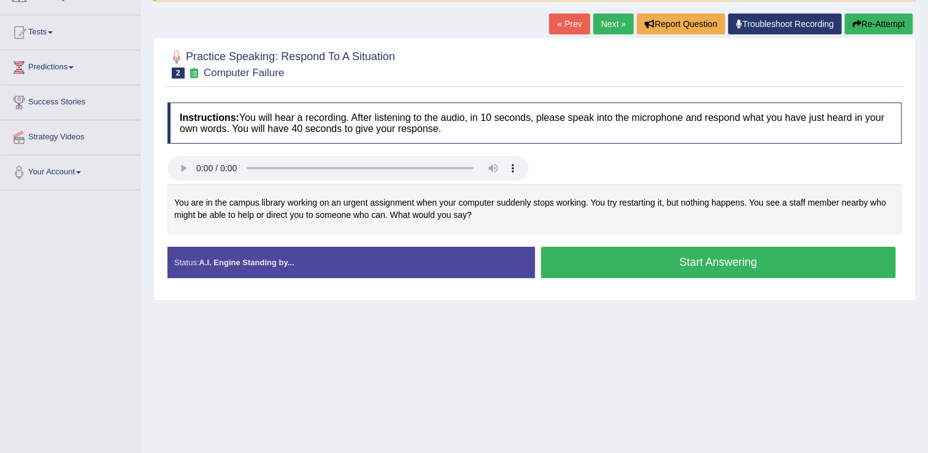
click at [665, 251] on button "Start Answering" at bounding box center [718, 262] width 355 height 31
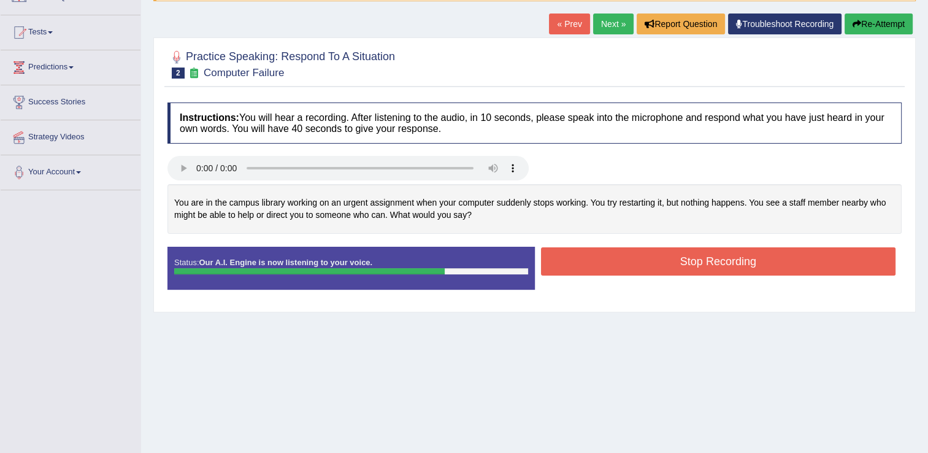
click at [665, 251] on button "Stop Recording" at bounding box center [718, 261] width 355 height 28
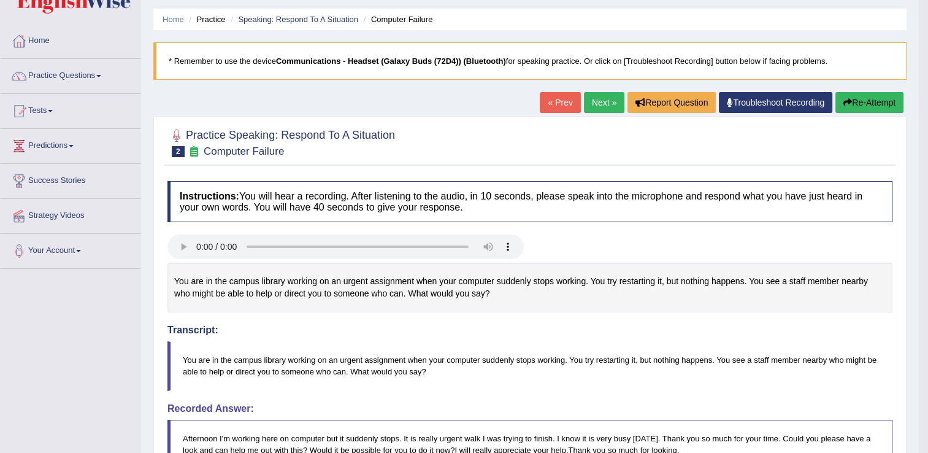
scroll to position [25, 0]
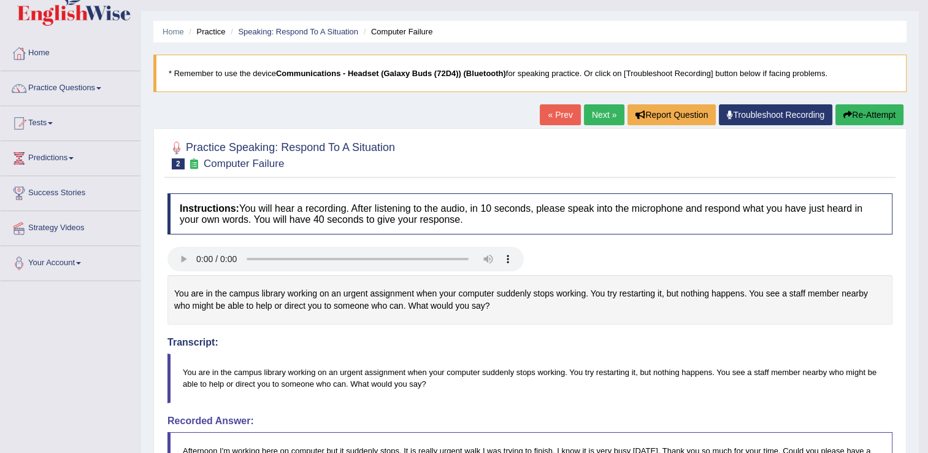
click at [883, 112] on button "Re-Attempt" at bounding box center [870, 114] width 68 height 21
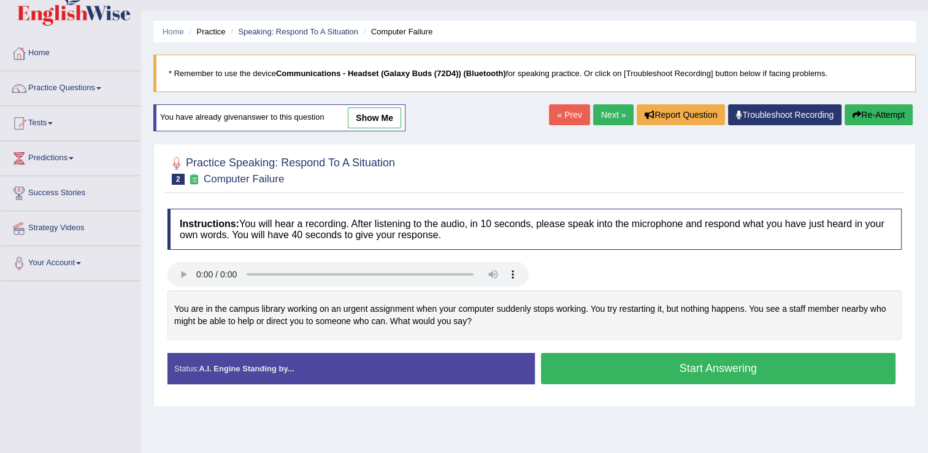
click at [739, 371] on button "Start Answering" at bounding box center [718, 368] width 355 height 31
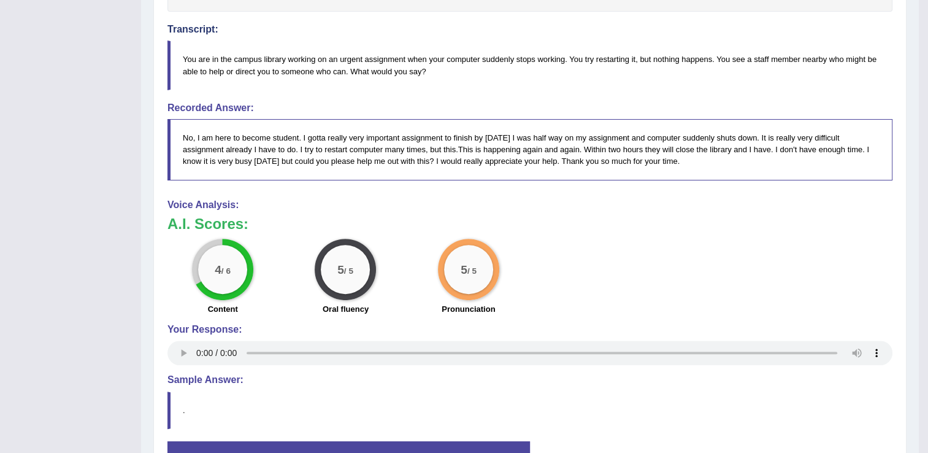
scroll to position [436, 0]
